Goal: Find specific page/section: Find specific page/section

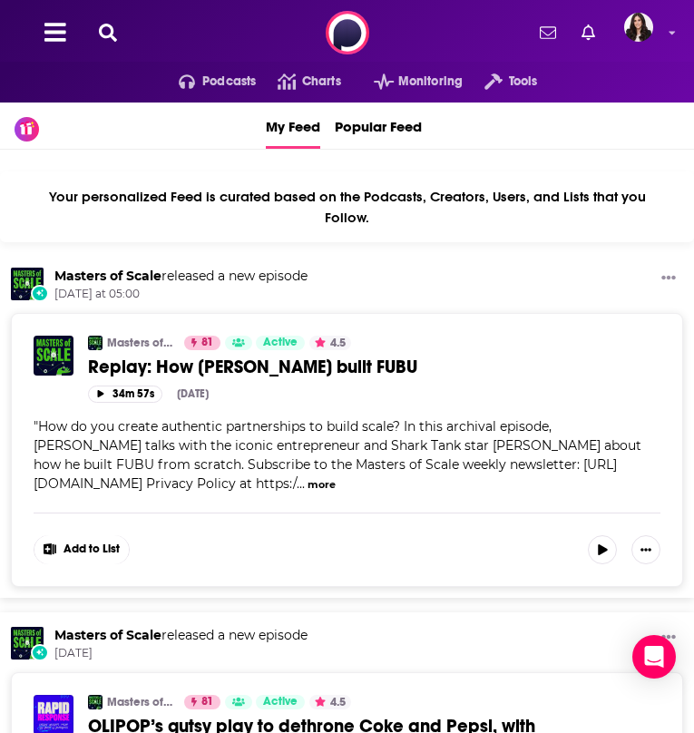
click at [115, 32] on icon at bounding box center [108, 33] width 18 height 18
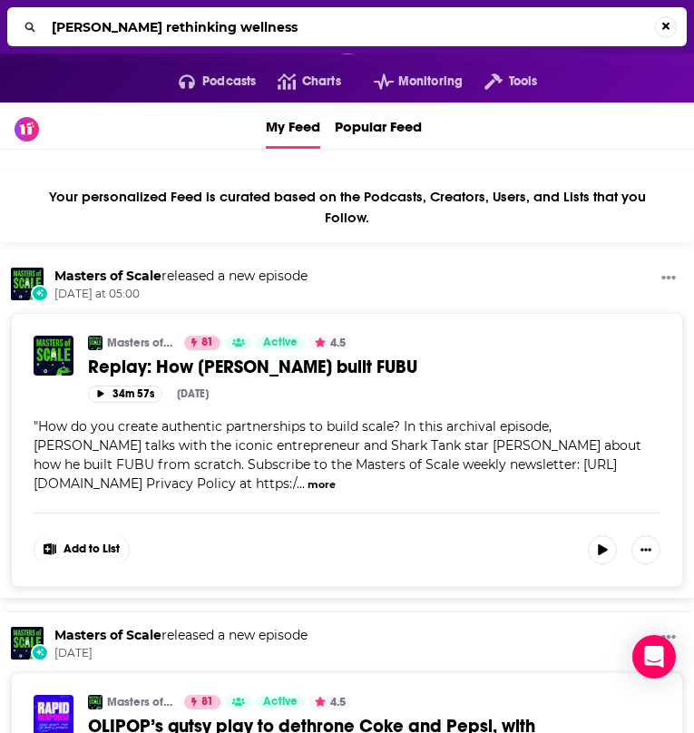
type input "[PERSON_NAME] rethinking wellness"
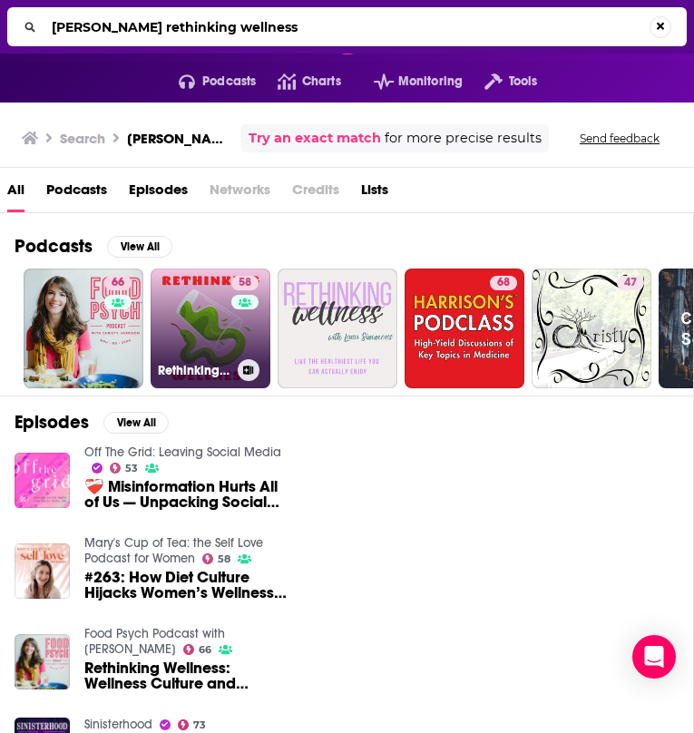
click at [224, 319] on link "58 Rethinking Wellness" at bounding box center [211, 329] width 120 height 120
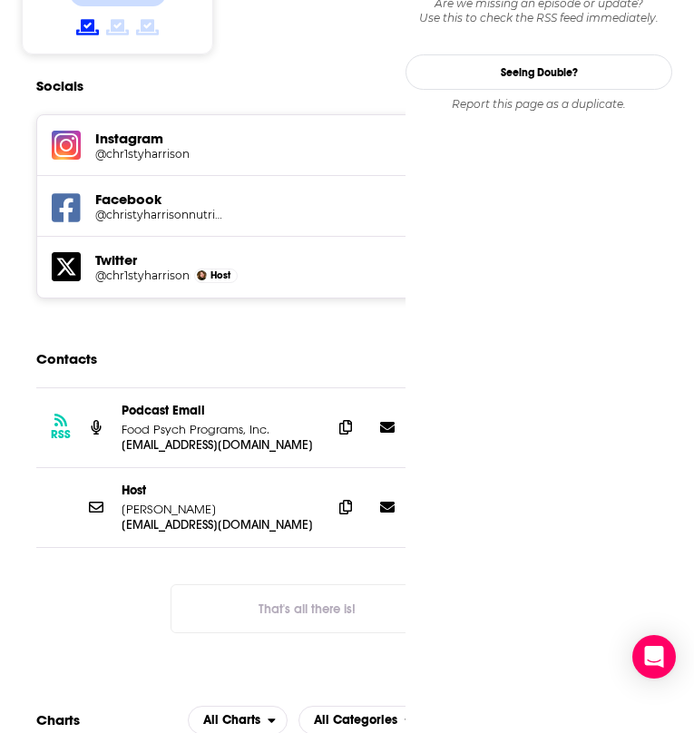
scroll to position [1628, 0]
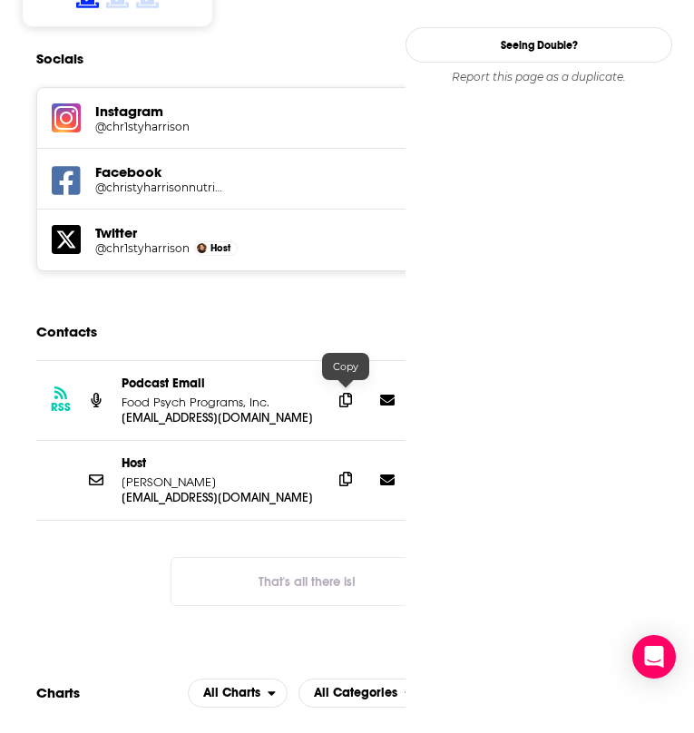
click at [347, 472] on icon at bounding box center [345, 479] width 13 height 15
